Goal: Information Seeking & Learning: Learn about a topic

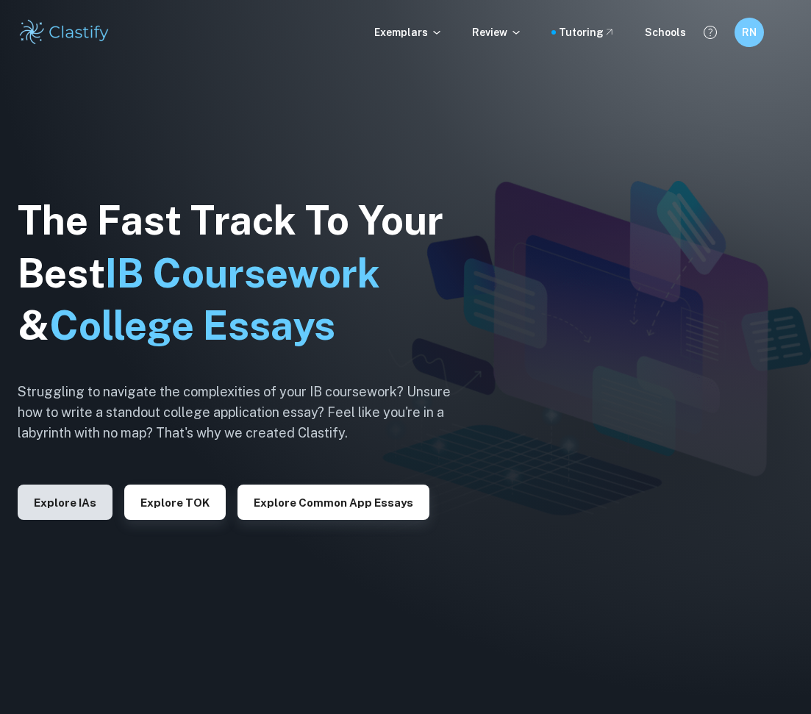
click at [67, 496] on button "Explore IAs" at bounding box center [65, 502] width 95 height 35
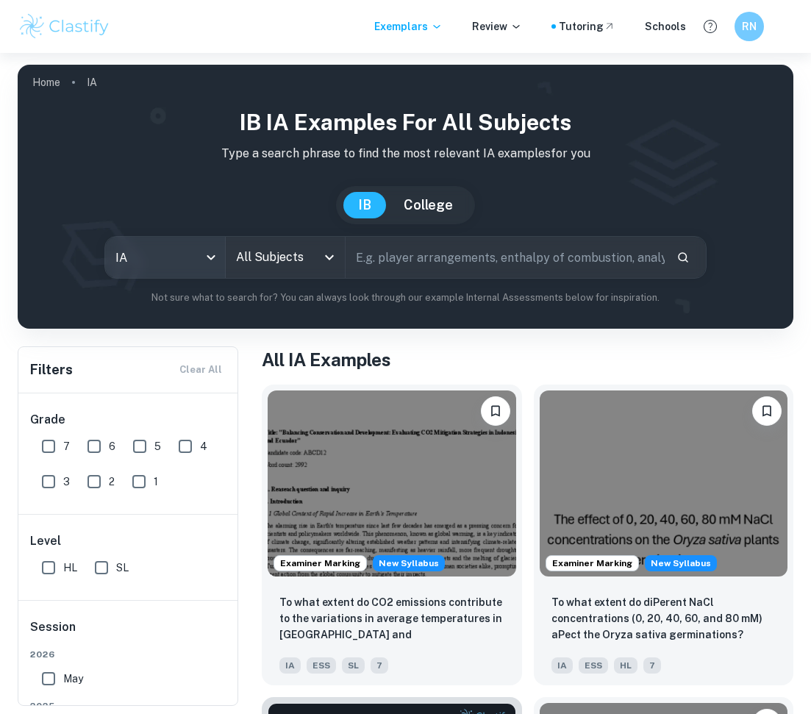
click at [168, 261] on body "We value your privacy We use cookies to enhance your browsing experience, serve…" at bounding box center [405, 410] width 811 height 714
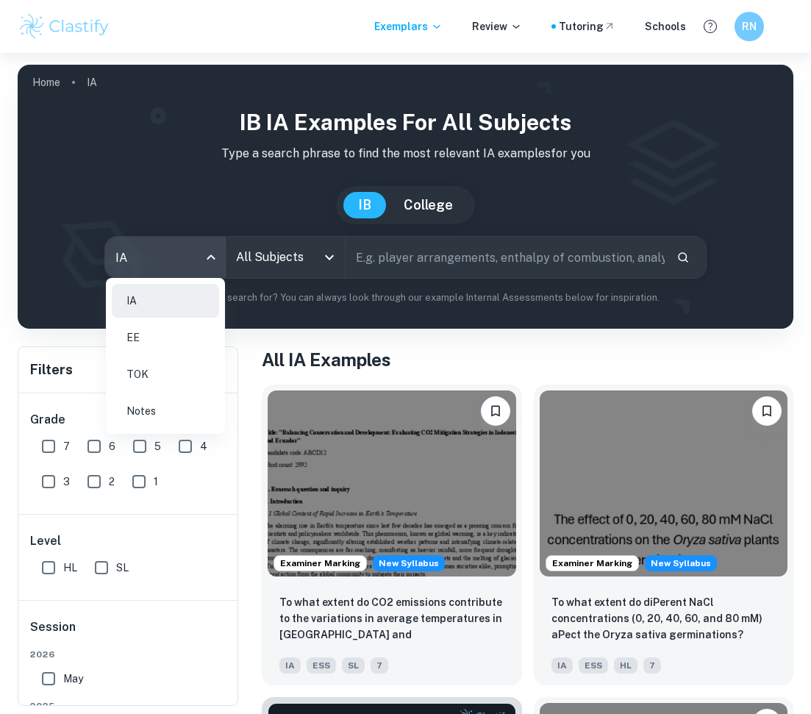
click at [375, 262] on div at bounding box center [405, 357] width 811 height 714
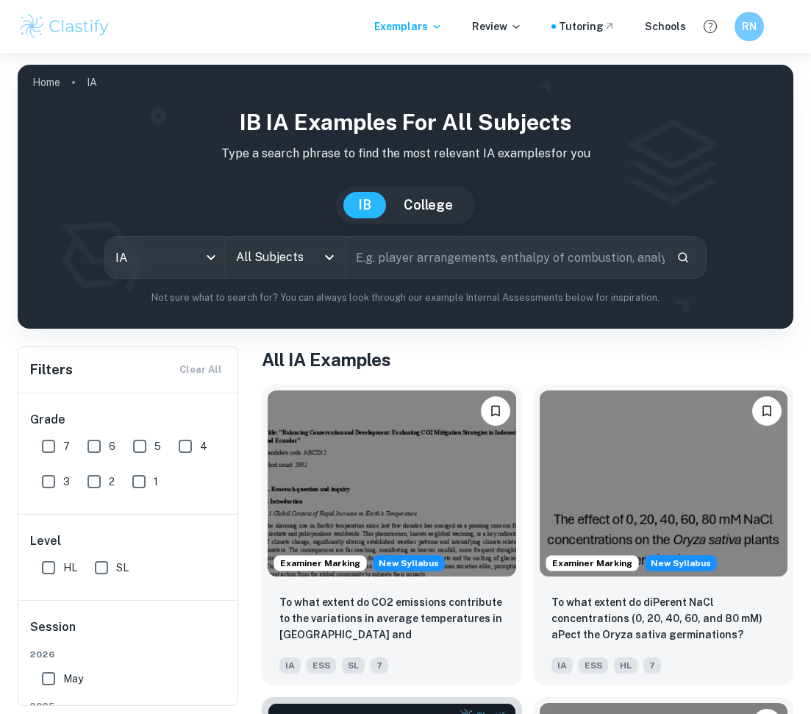
click at [375, 262] on input "text" at bounding box center [505, 257] width 319 height 41
type input "Computer Science"
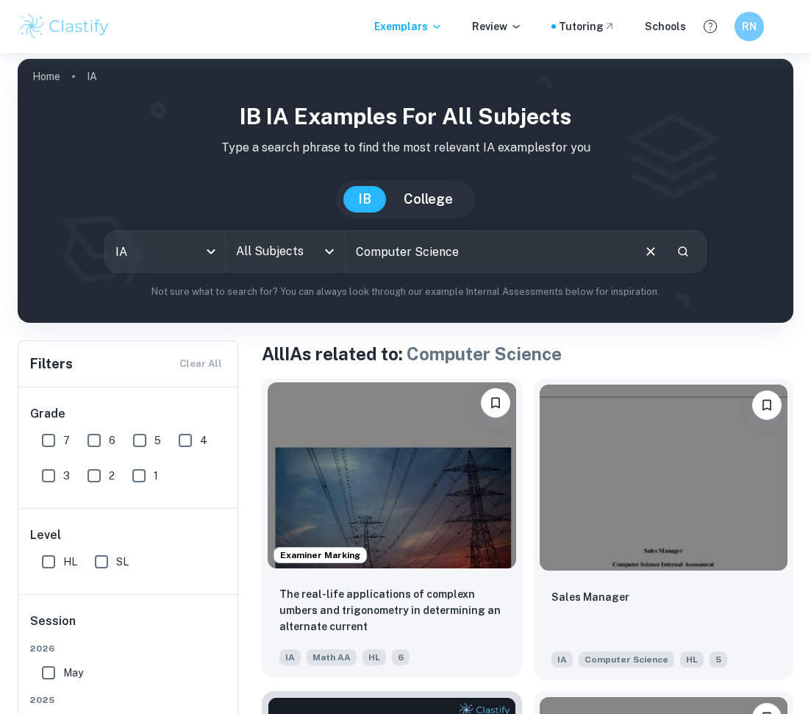
scroll to position [99, 0]
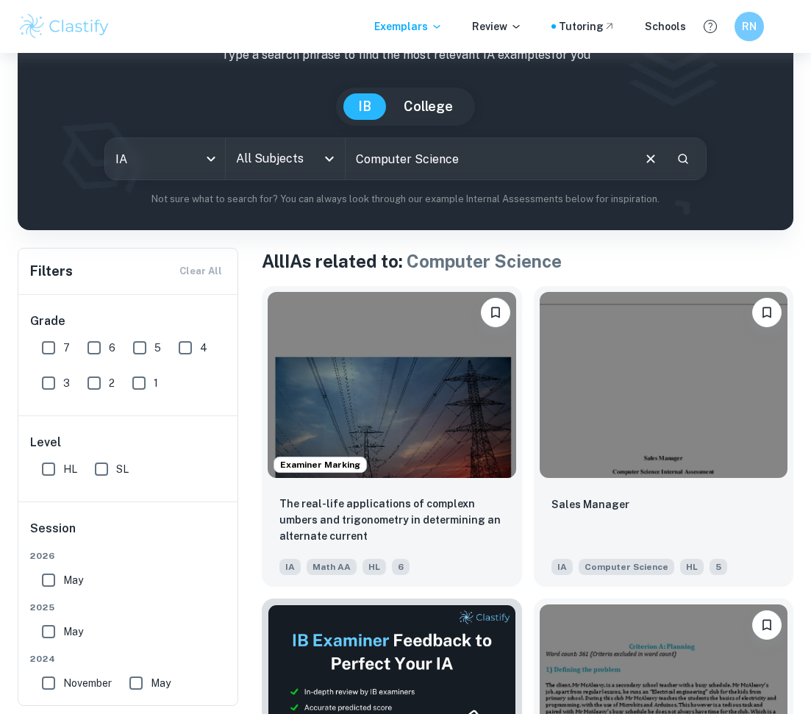
click at [249, 168] on input "All Subjects" at bounding box center [274, 159] width 84 height 28
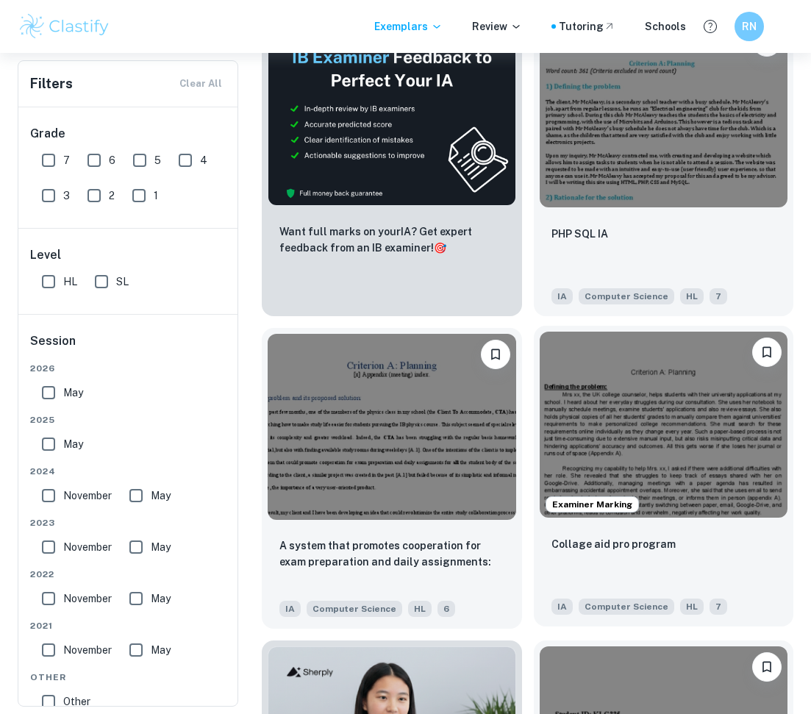
scroll to position [708, 0]
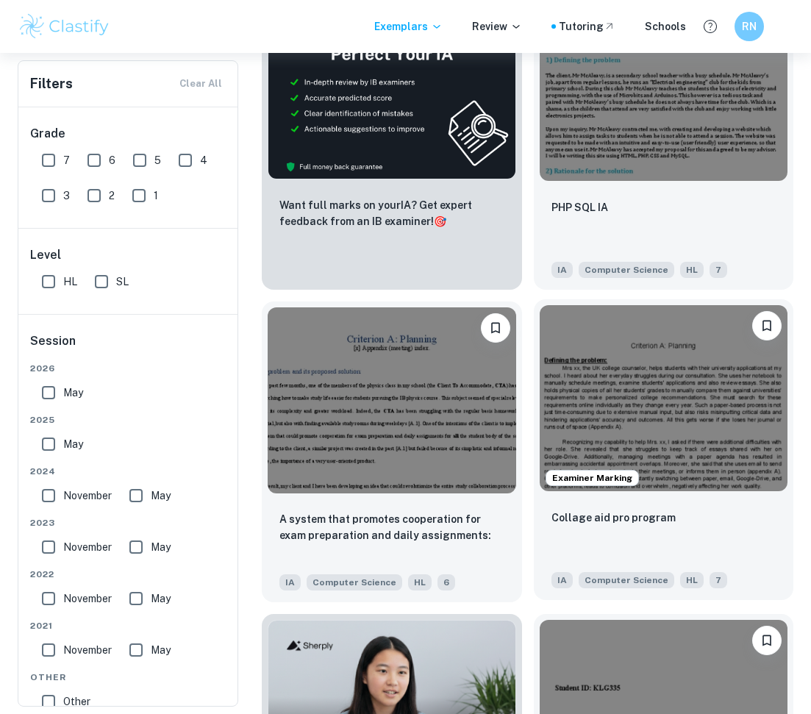
click at [623, 425] on img at bounding box center [664, 398] width 249 height 186
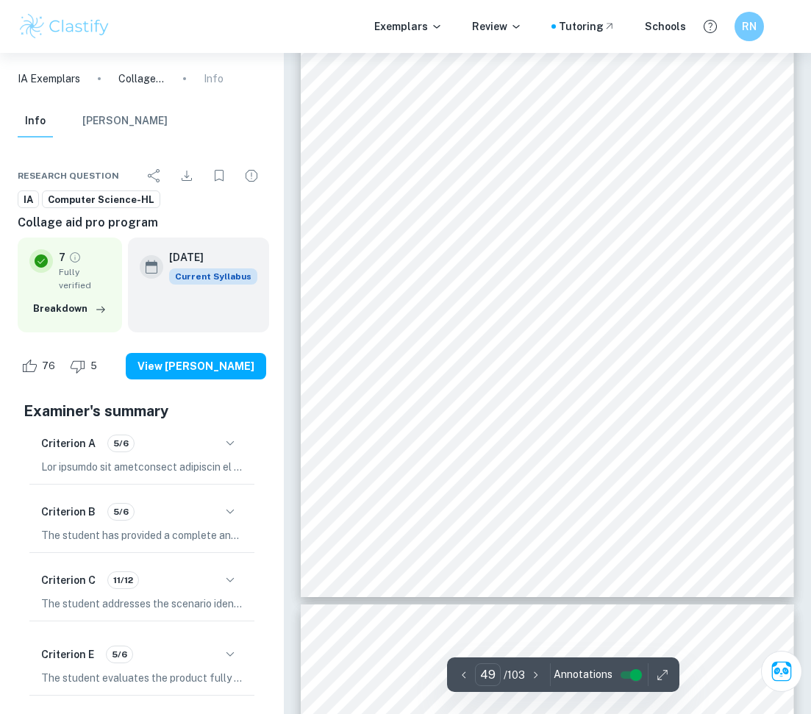
scroll to position [29912, 0]
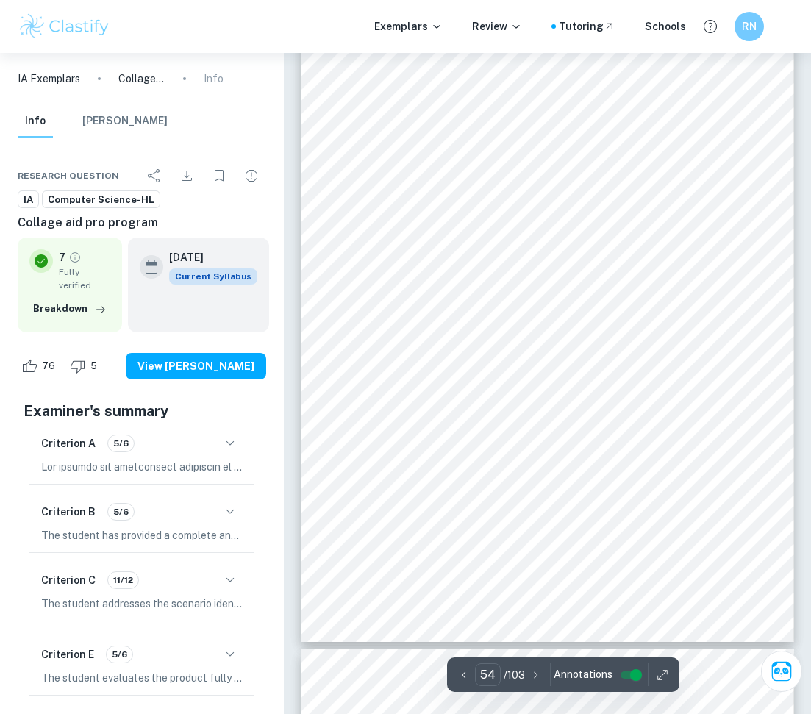
type input "55"
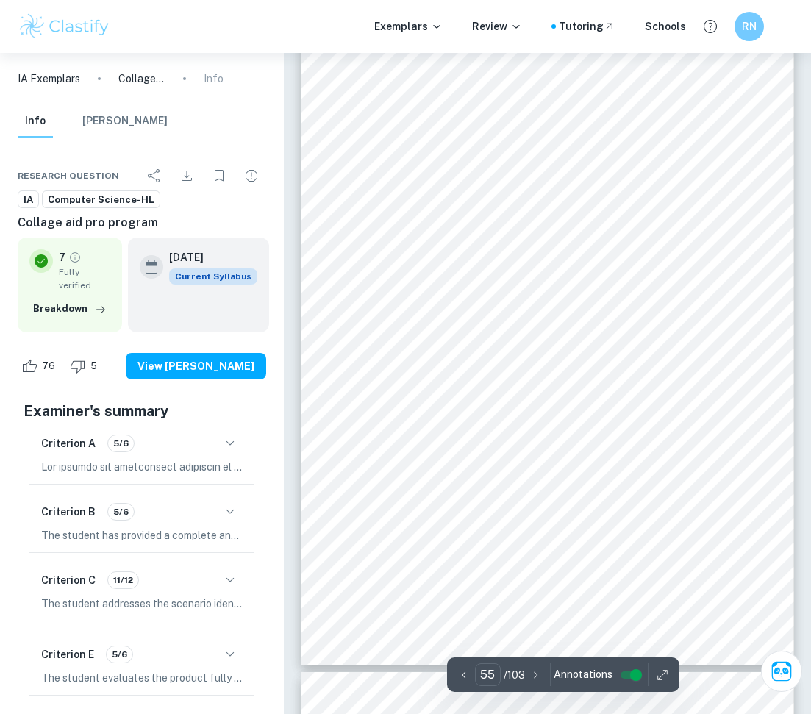
scroll to position [34350, 0]
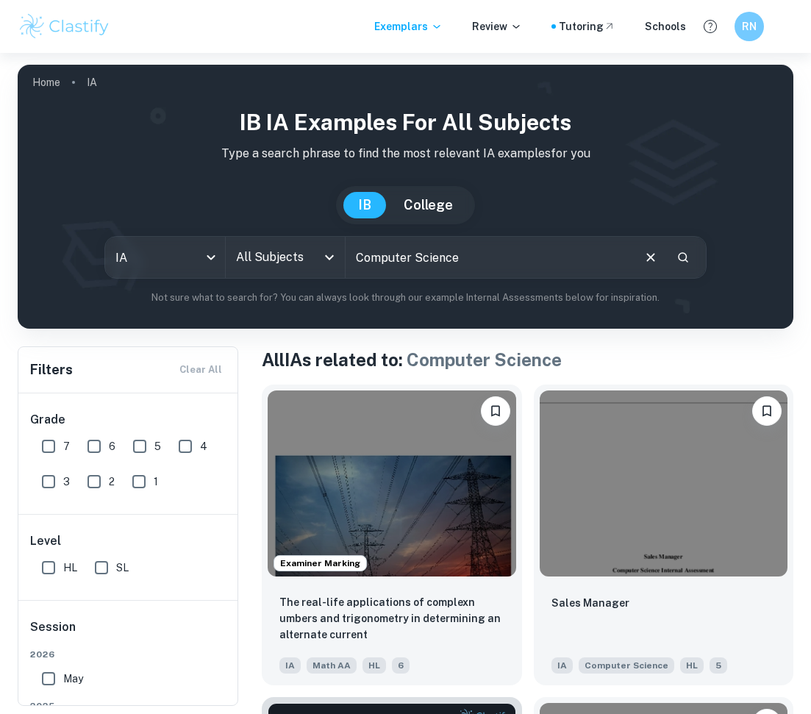
click at [452, 274] on input "Computer Science" at bounding box center [488, 257] width 285 height 41
type input "On demand"
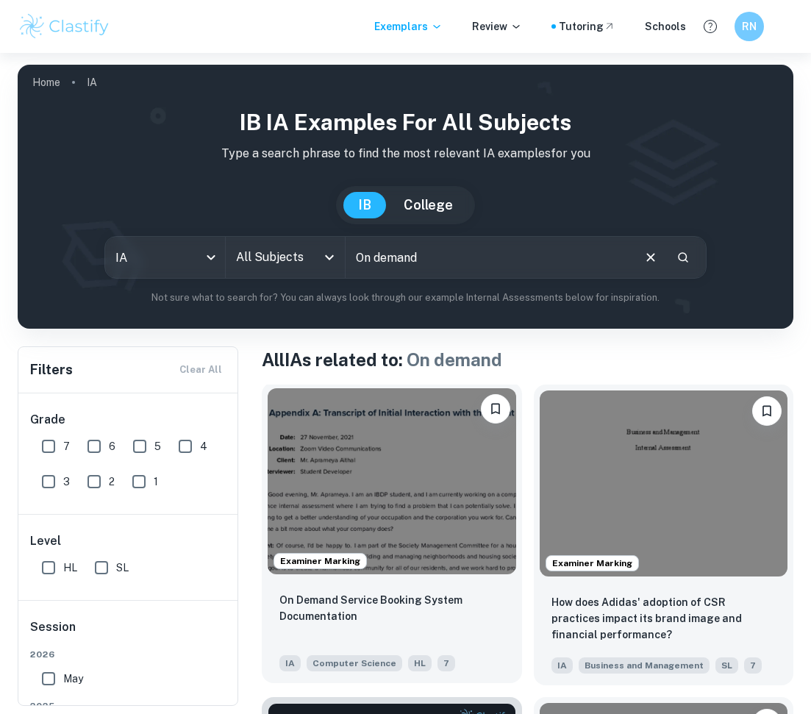
click at [448, 561] on img at bounding box center [392, 481] width 249 height 186
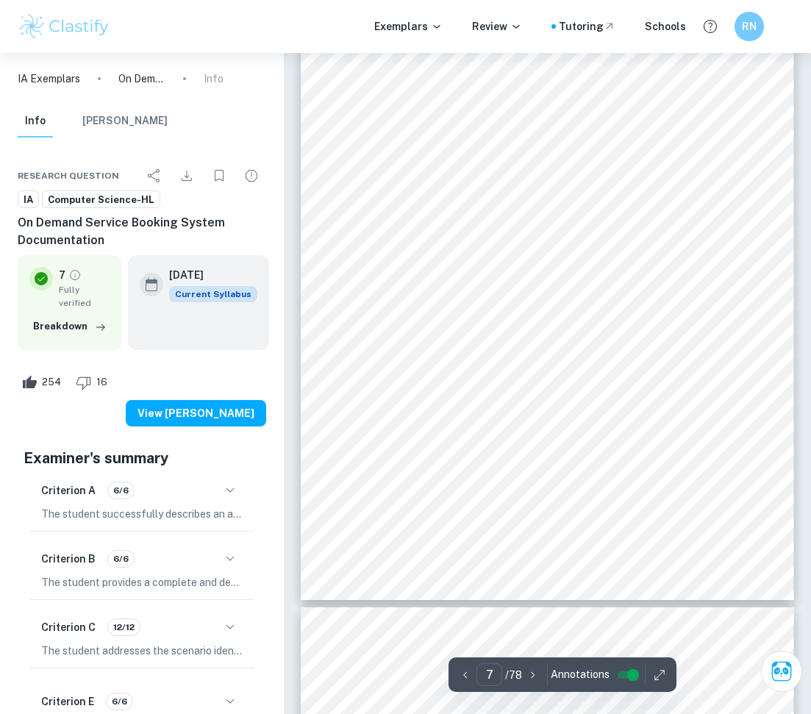
scroll to position [5719, 0]
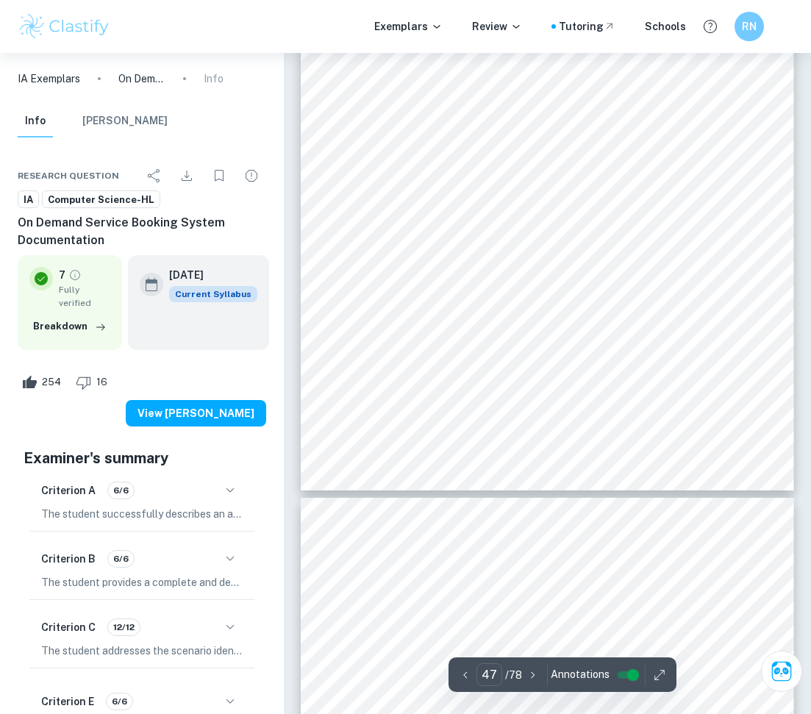
type input "46"
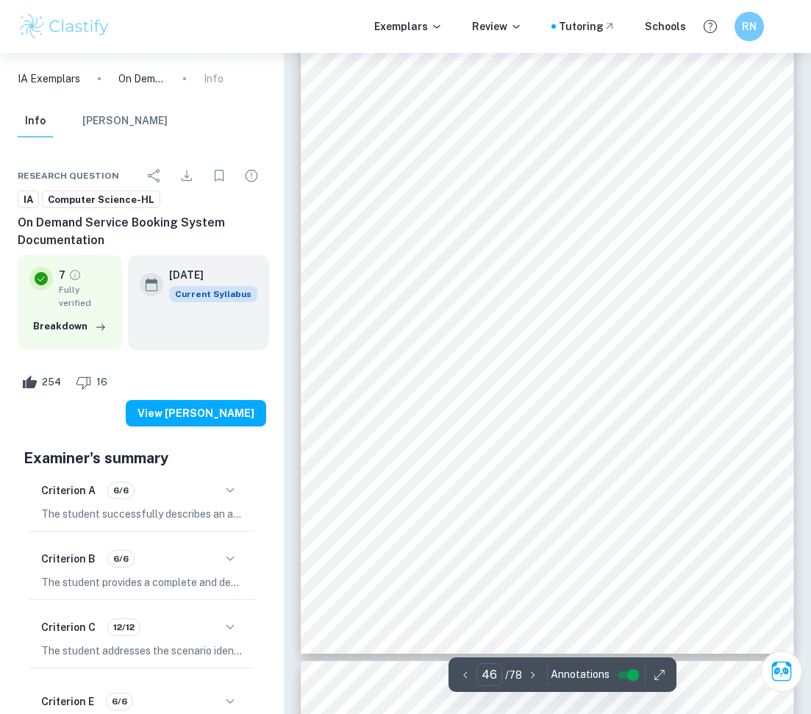
scroll to position [31813, 0]
